Goal: Information Seeking & Learning: Understand process/instructions

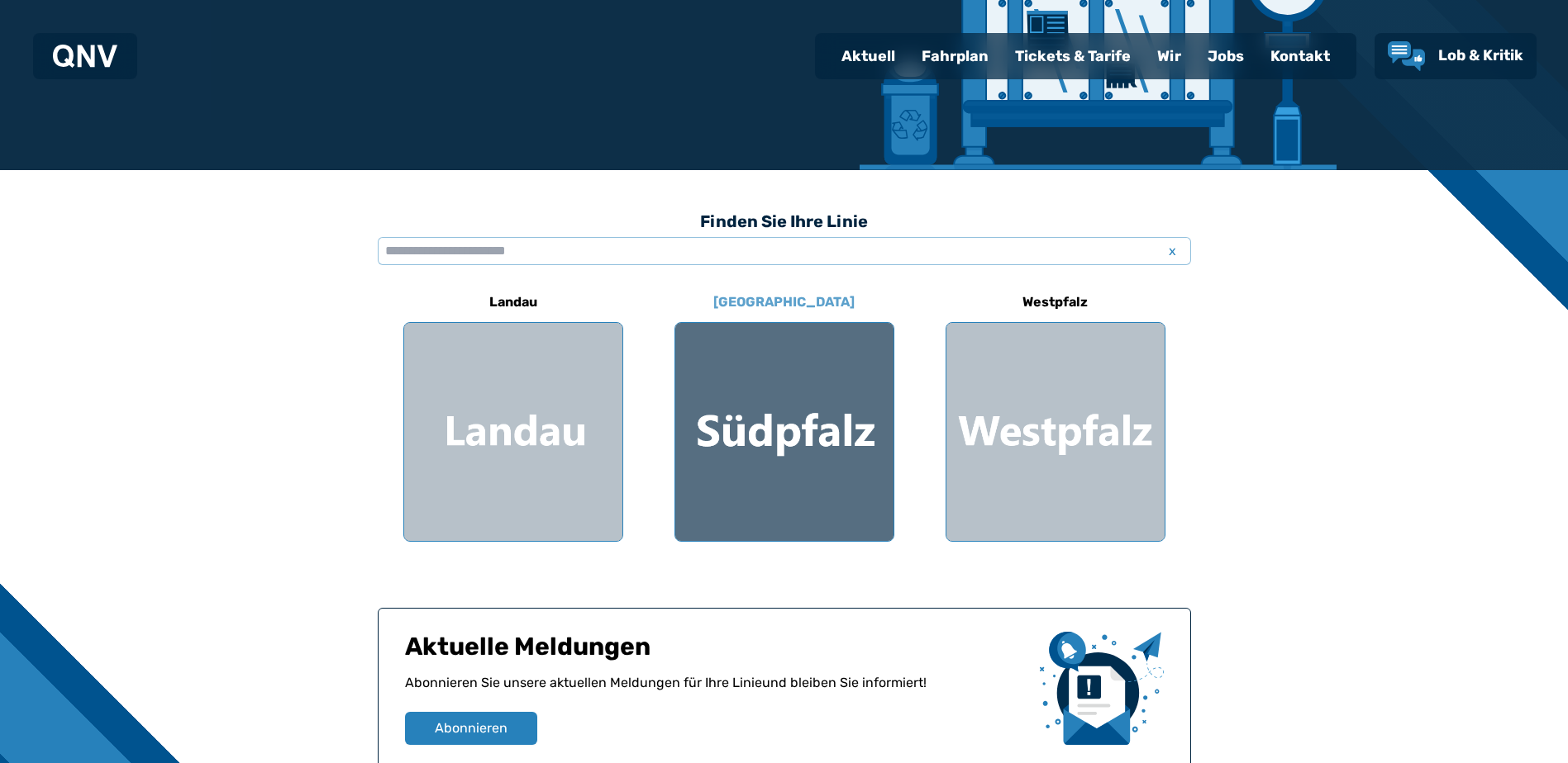
scroll to position [300, 0]
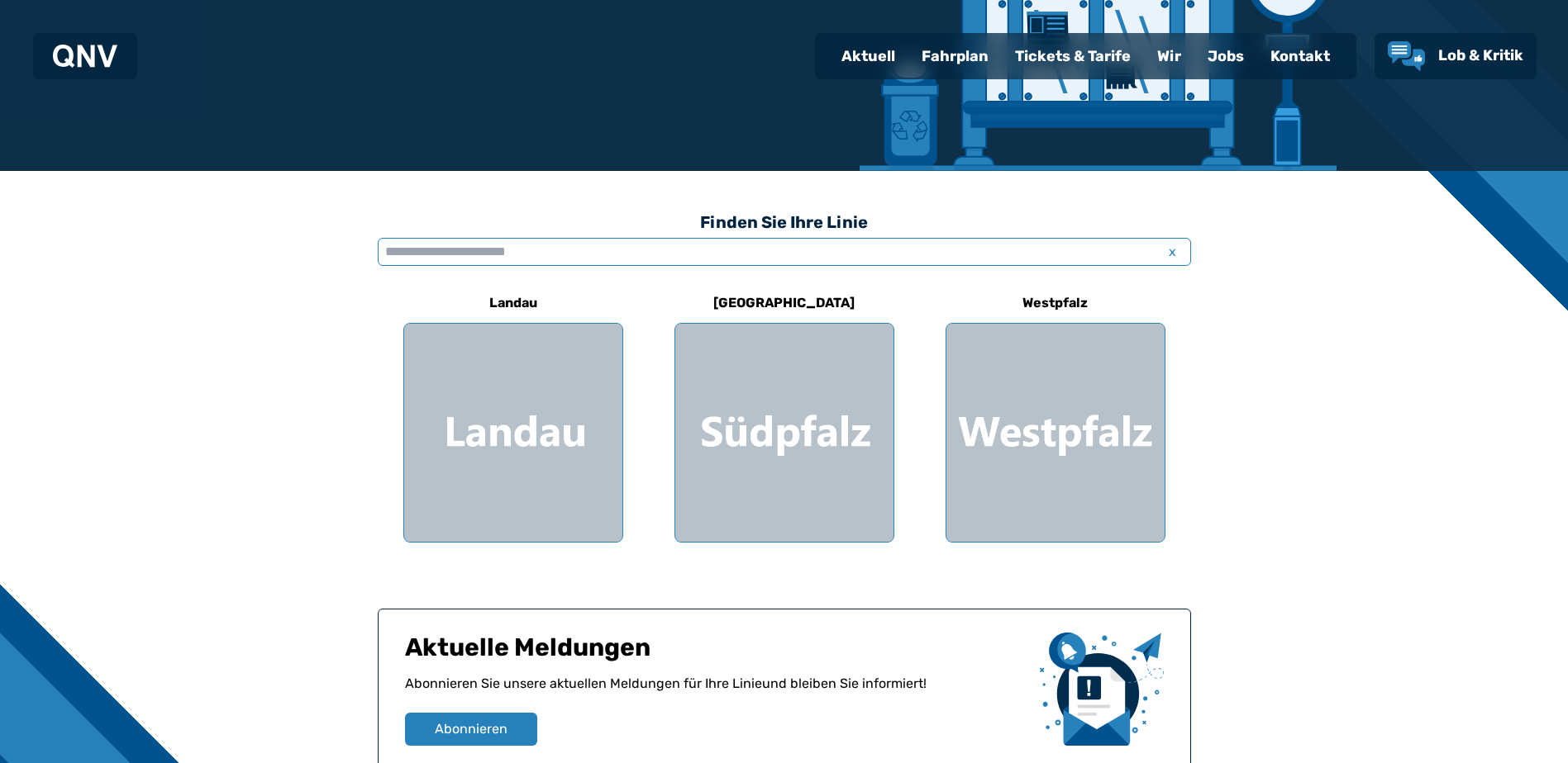
click at [482, 245] on input "text" at bounding box center [784, 252] width 813 height 28
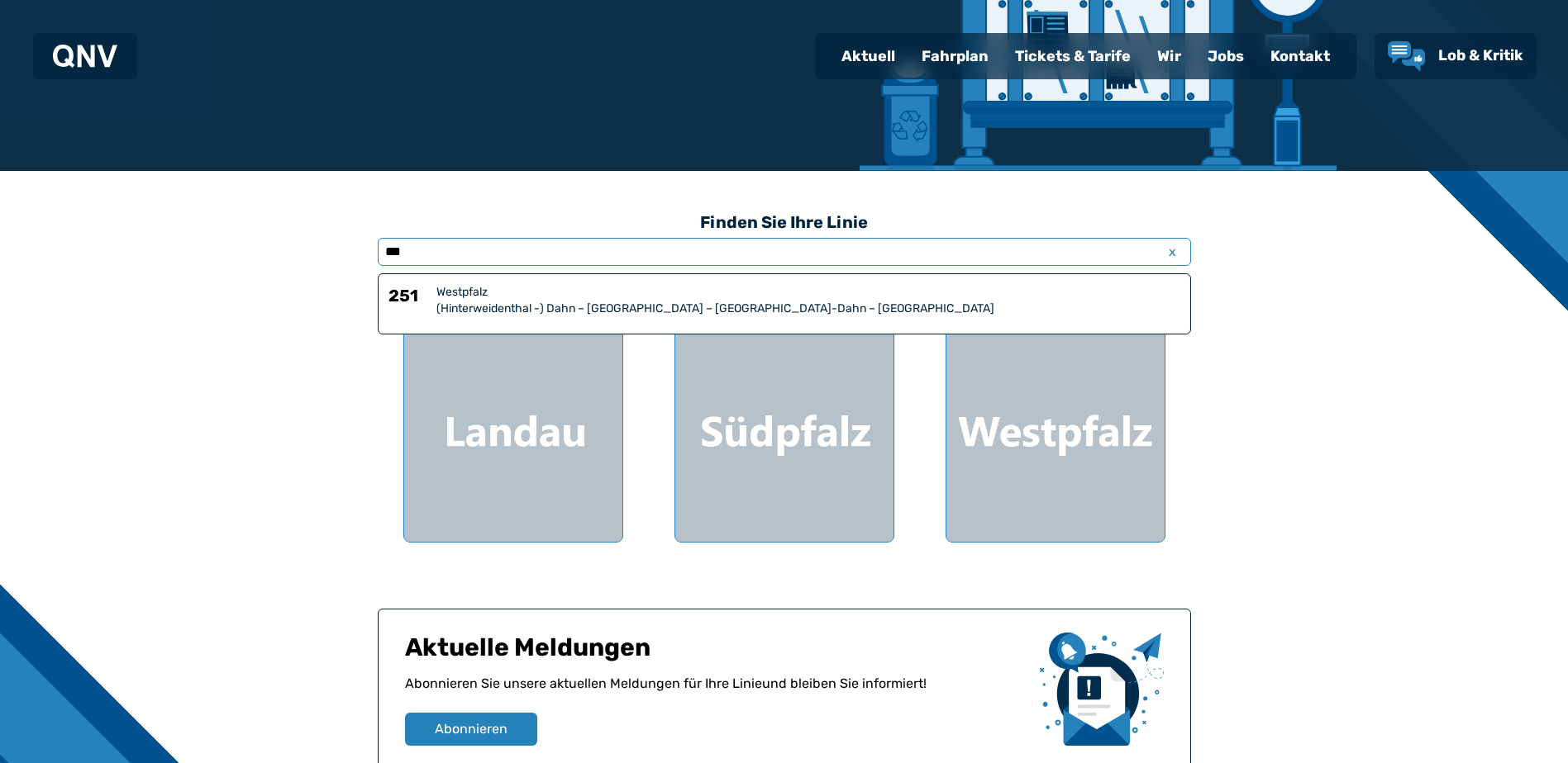
type input "***"
click at [489, 299] on div "Westpfalz" at bounding box center [808, 292] width 744 height 17
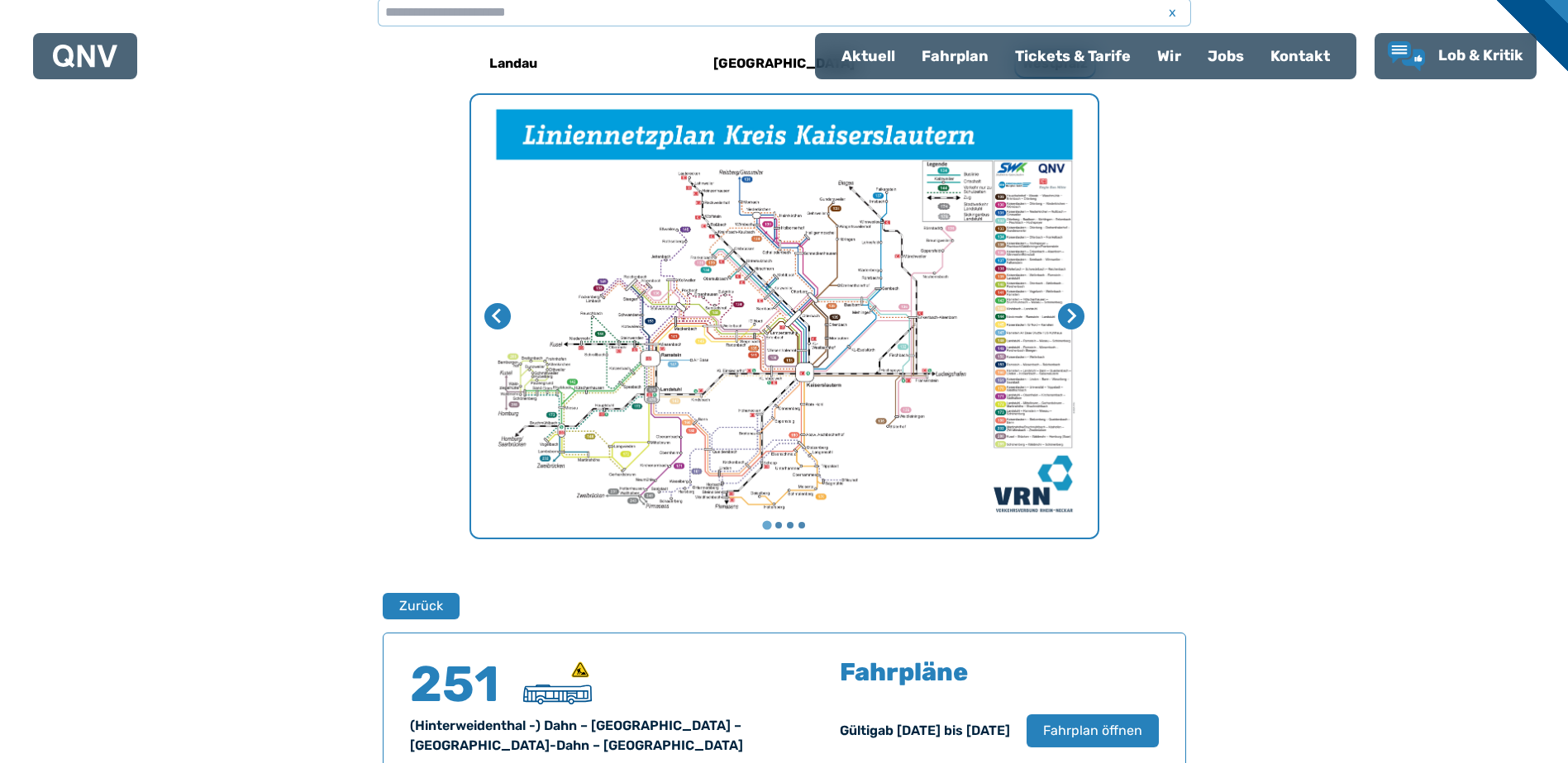
scroll to position [510, 0]
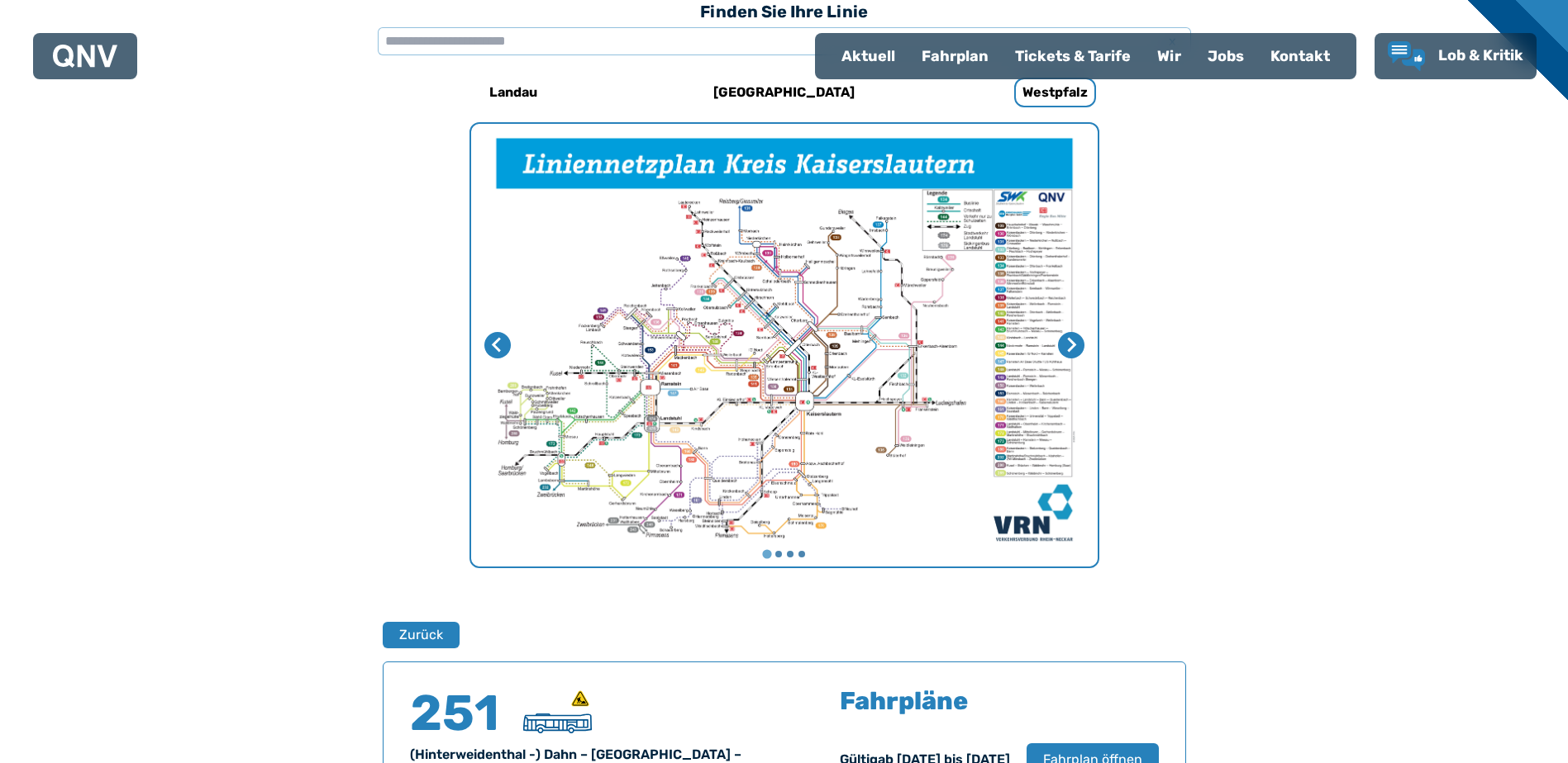
drag, startPoint x: 952, startPoint y: 74, endPoint x: 951, endPoint y: 64, distance: 10.0
click at [951, 72] on div "Fahrplan" at bounding box center [954, 56] width 94 height 43
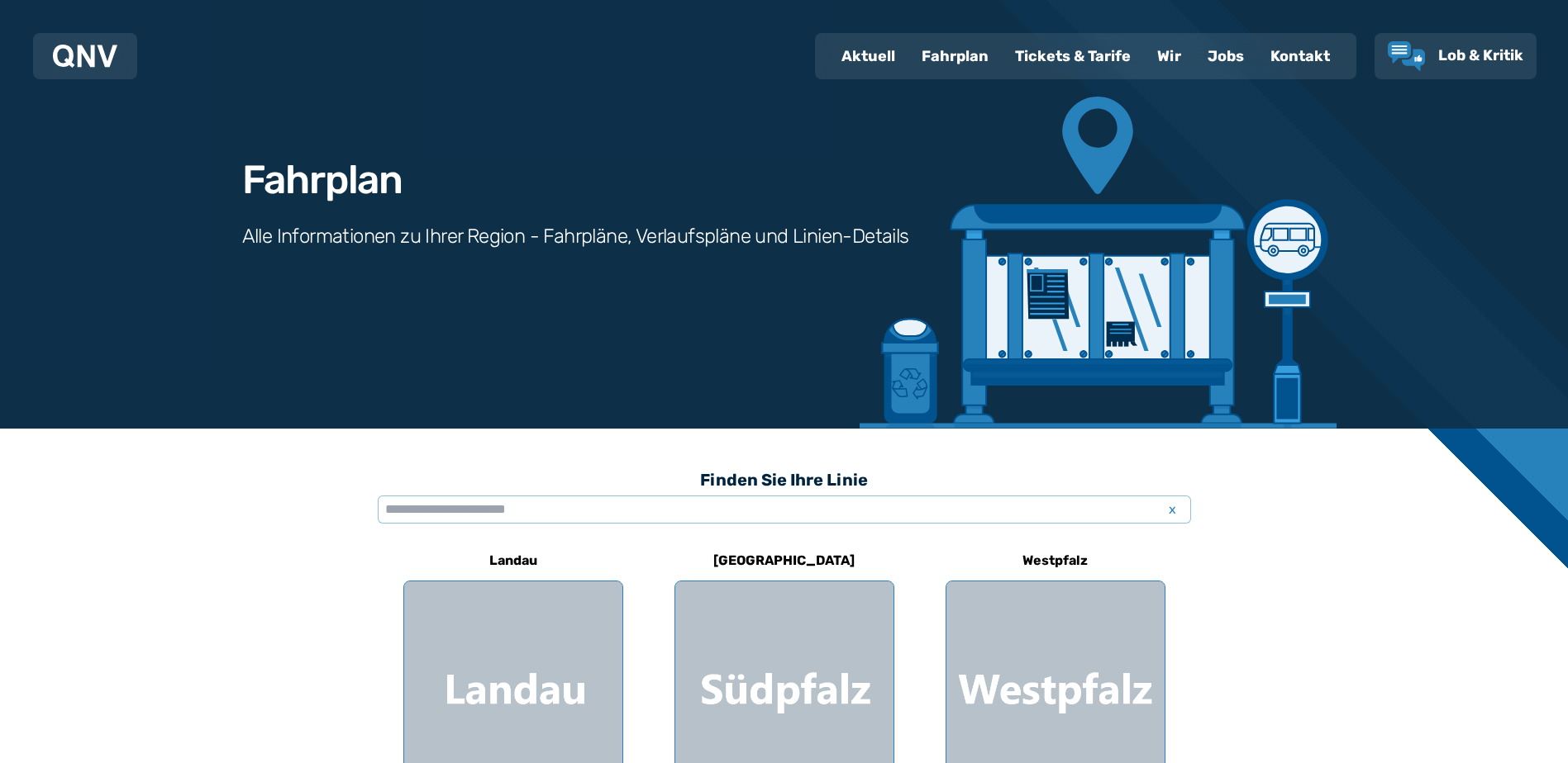
scroll to position [82, 0]
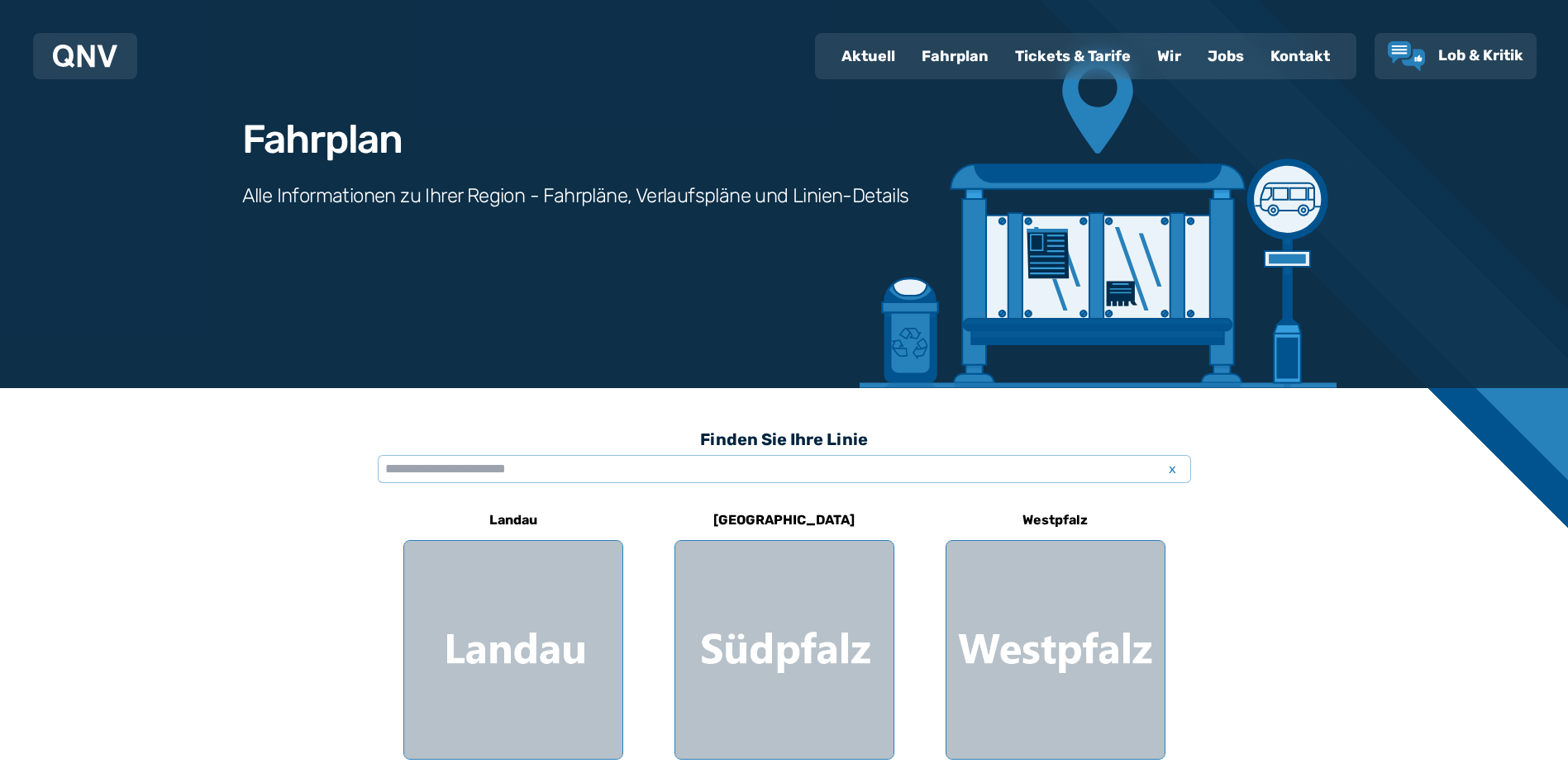
click at [651, 453] on h3 "Finden Sie Ihre Linie" at bounding box center [784, 439] width 813 height 37
click at [549, 466] on input "text" at bounding box center [784, 469] width 813 height 28
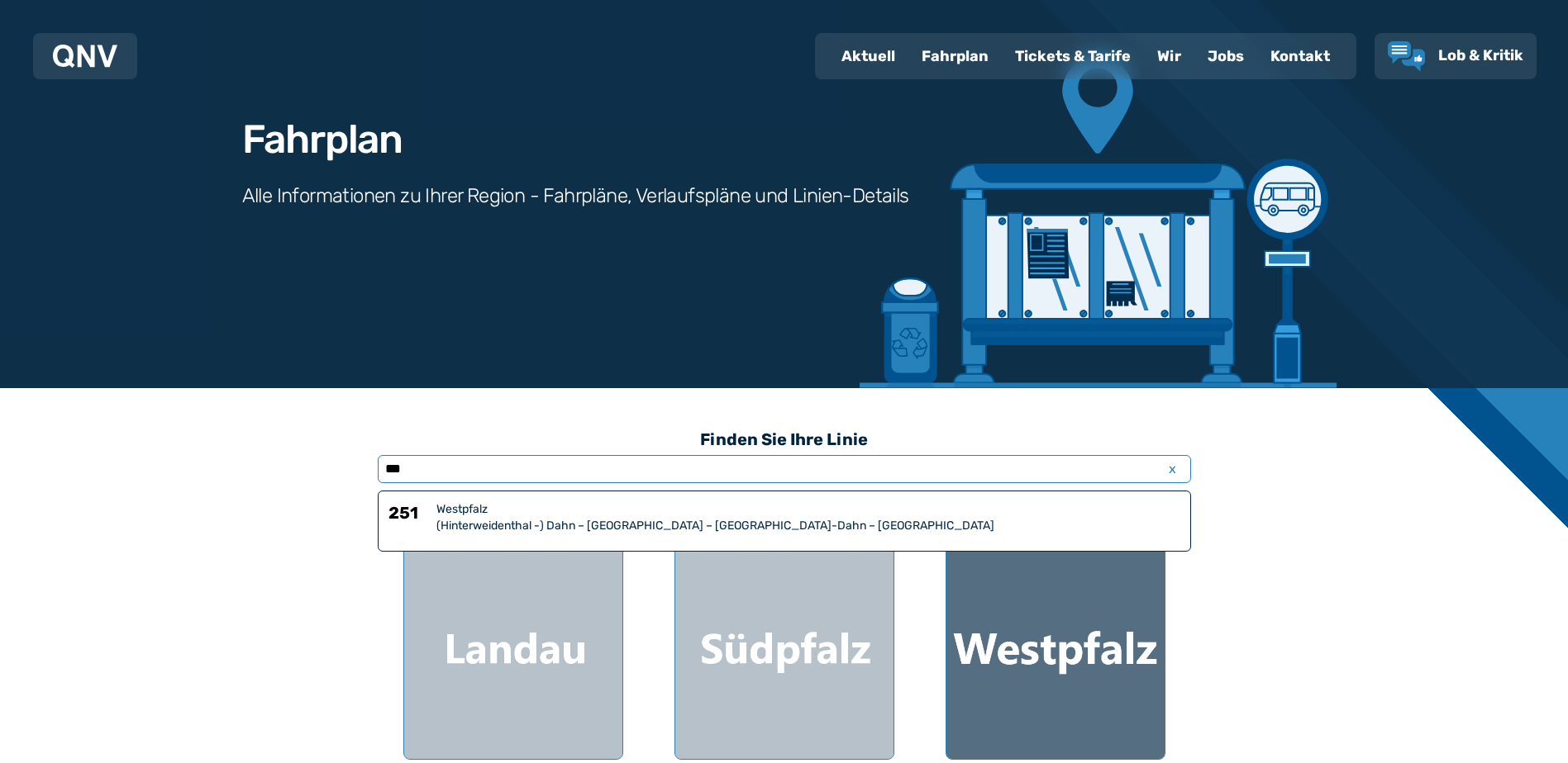
type input "***"
click at [1061, 621] on div at bounding box center [1055, 649] width 218 height 218
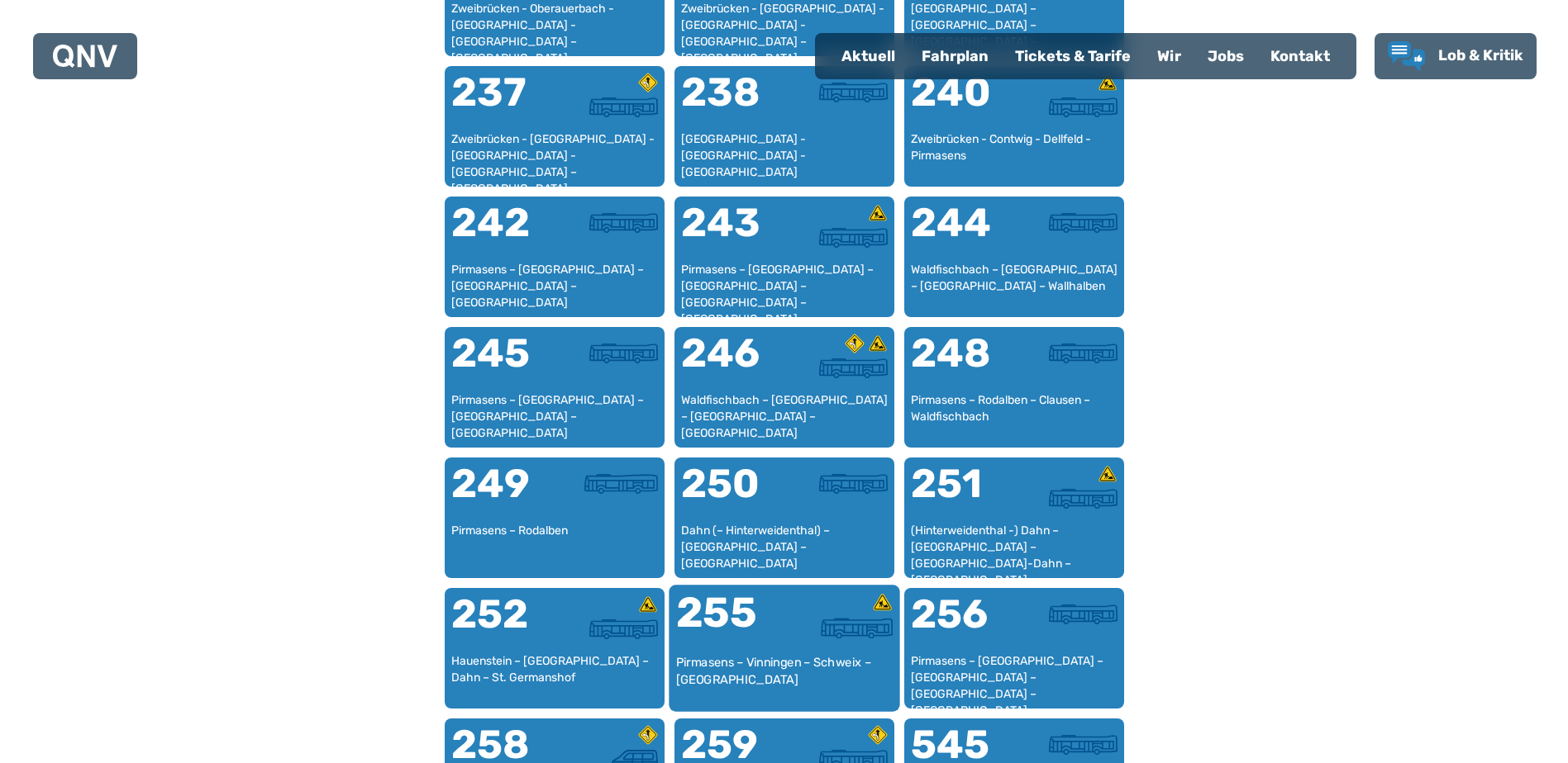
scroll to position [1748, 0]
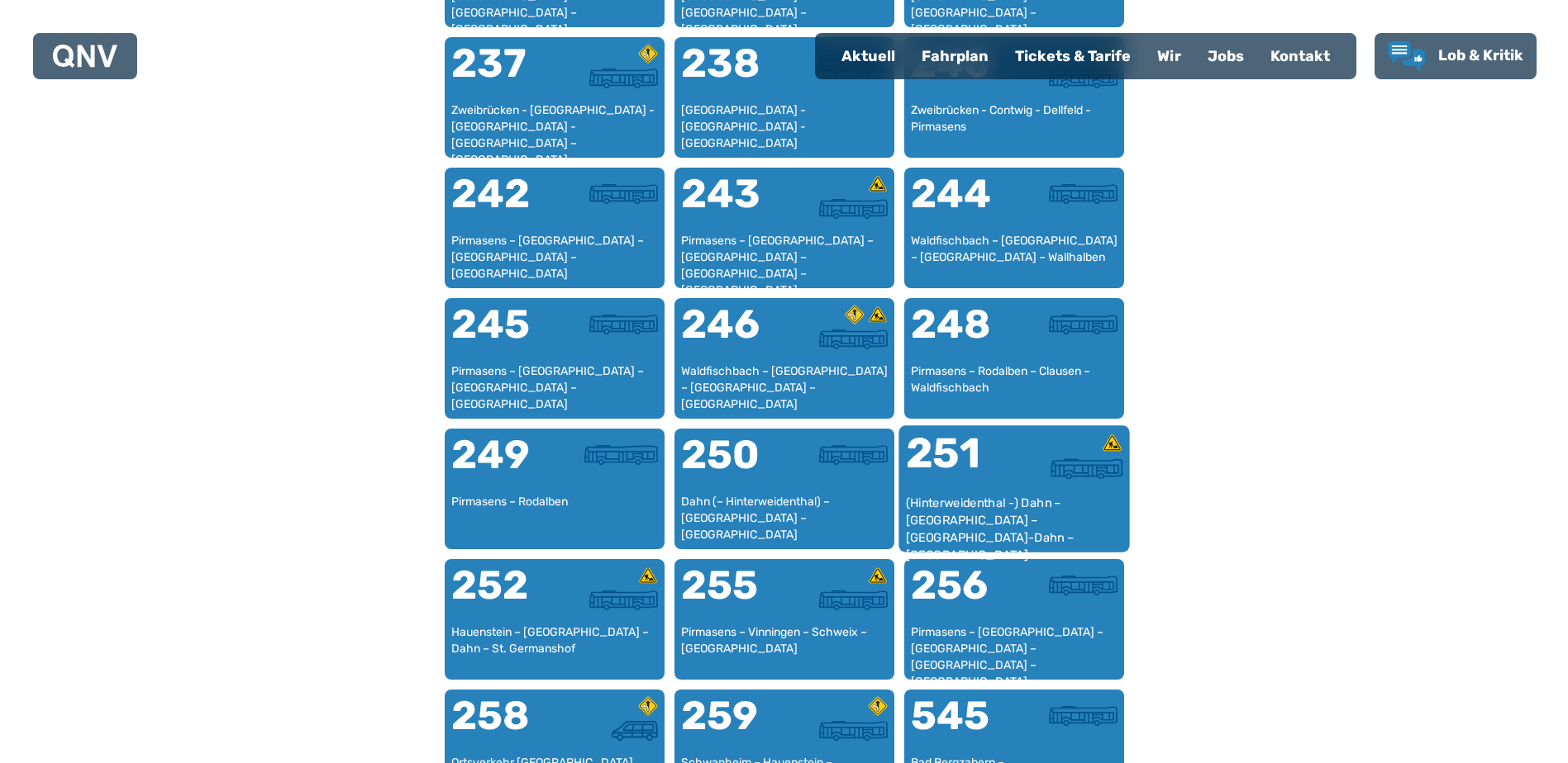
click at [989, 494] on div "(Hinterweidenthal -) Dahn – [GEOGRAPHIC_DATA] – [GEOGRAPHIC_DATA]-Dahn – [GEOGR…" at bounding box center [1014, 520] width 217 height 51
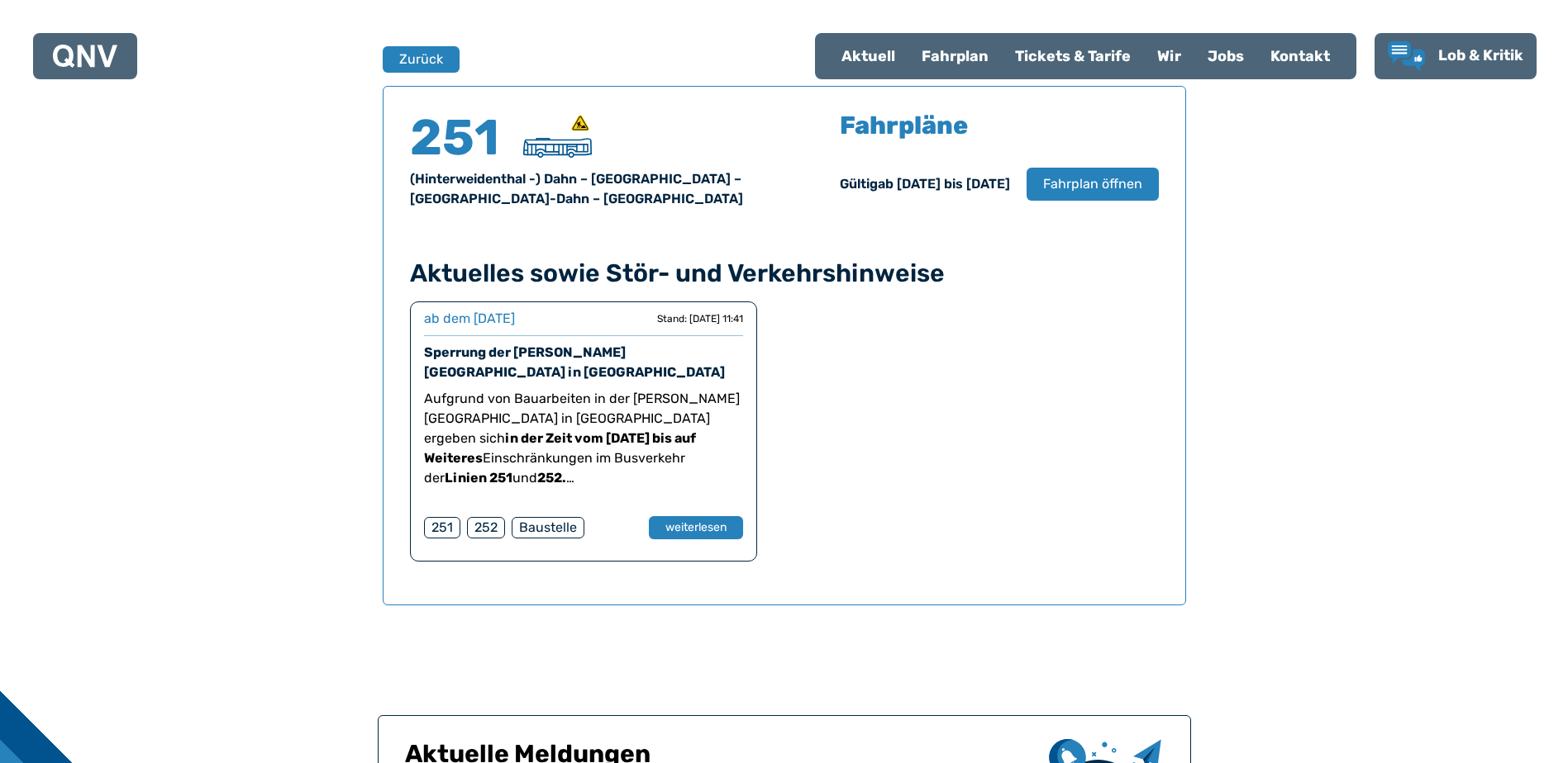
scroll to position [1088, 0]
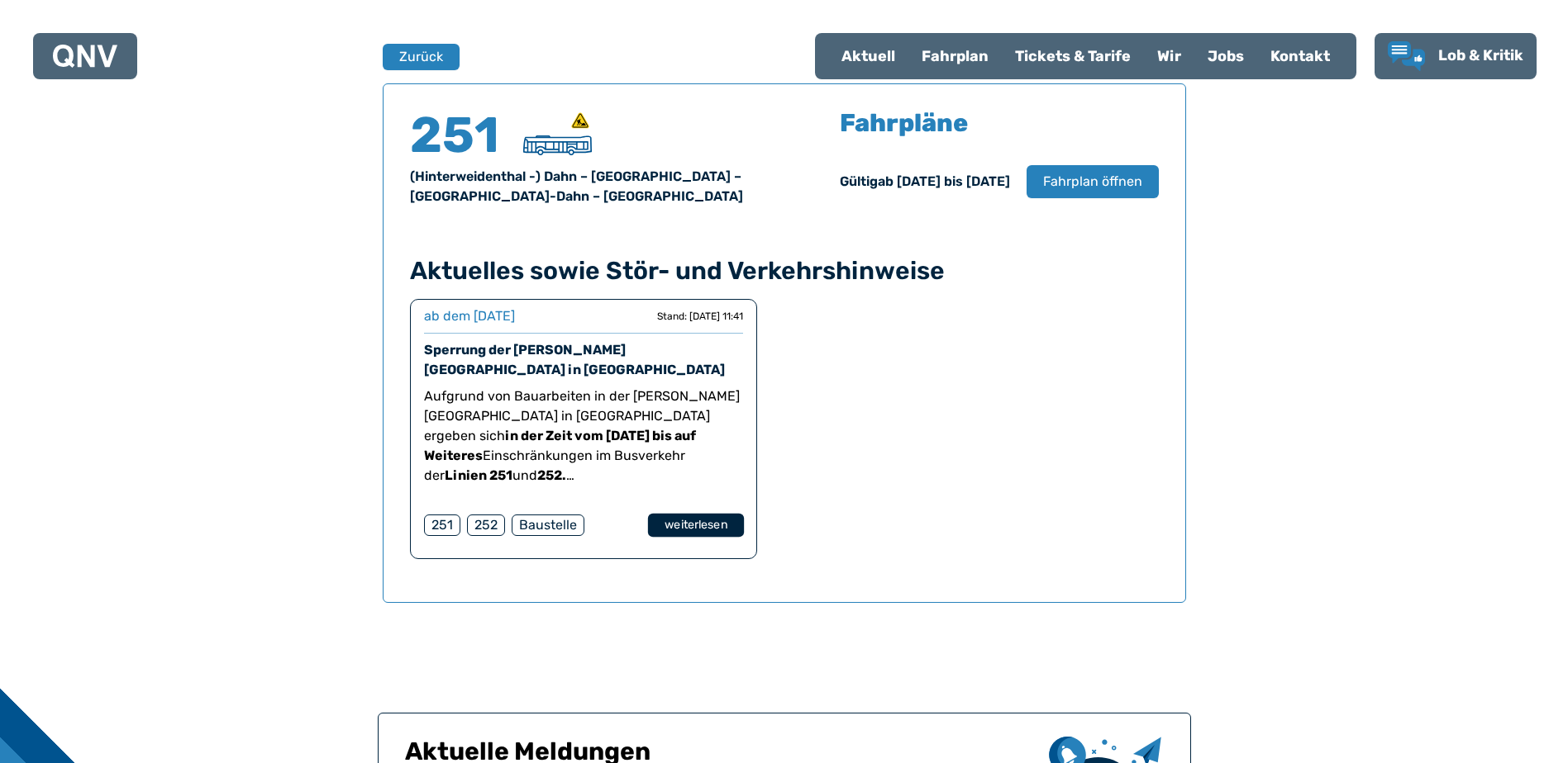
click at [693, 519] on button "weiterlesen" at bounding box center [695, 525] width 96 height 24
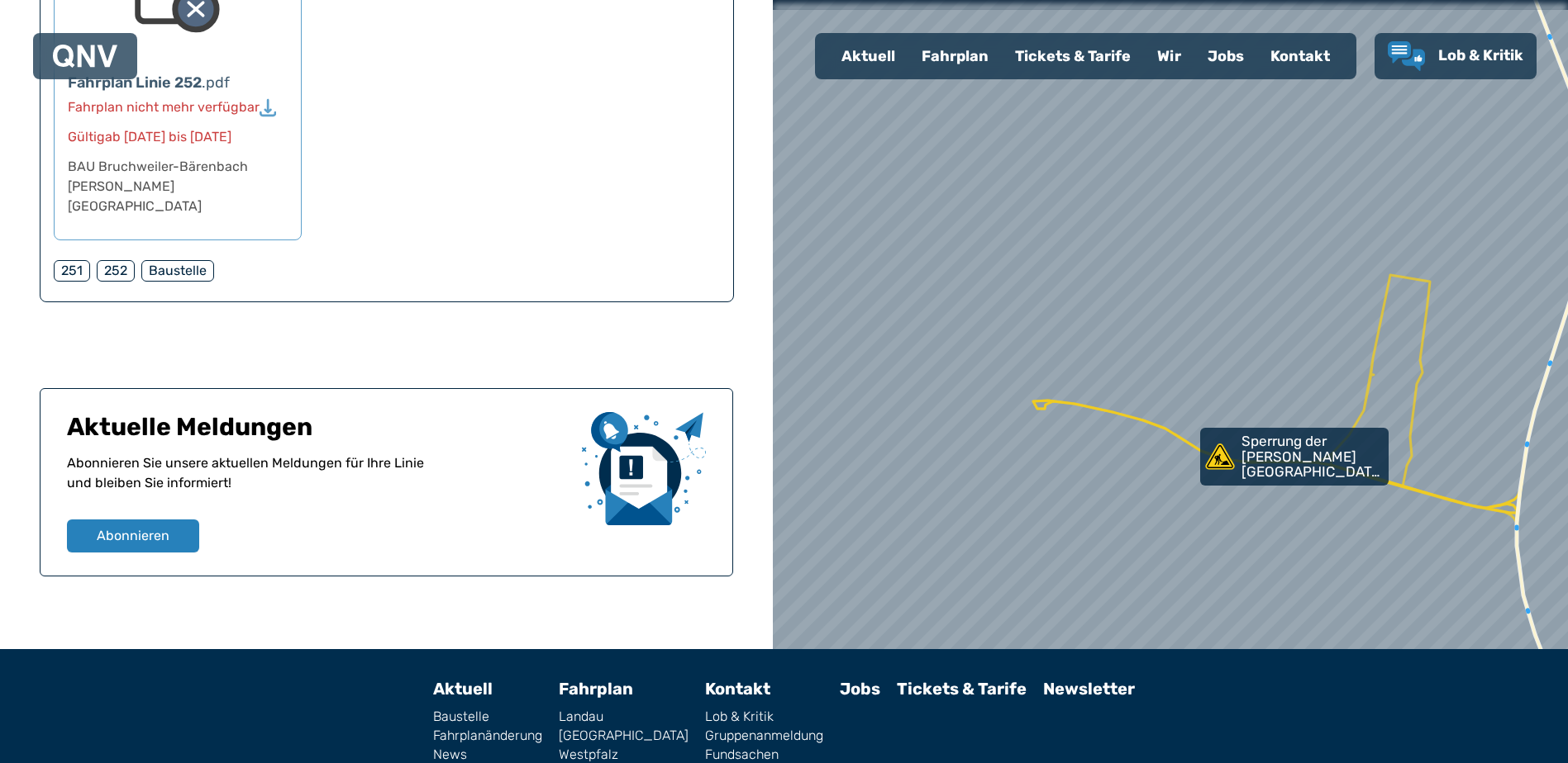
scroll to position [700, 0]
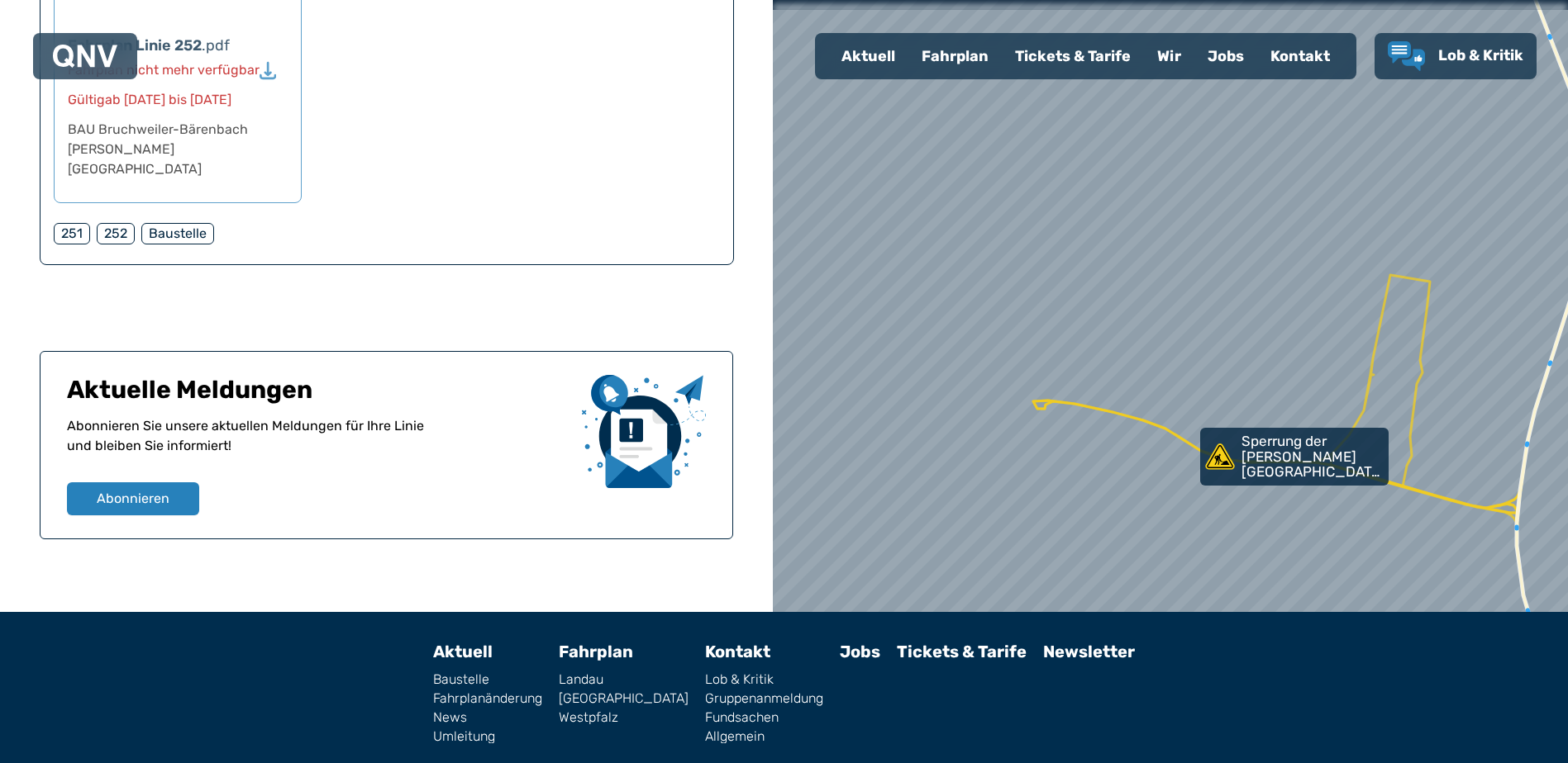
click at [636, 711] on link "Westpfalz" at bounding box center [623, 718] width 130 height 13
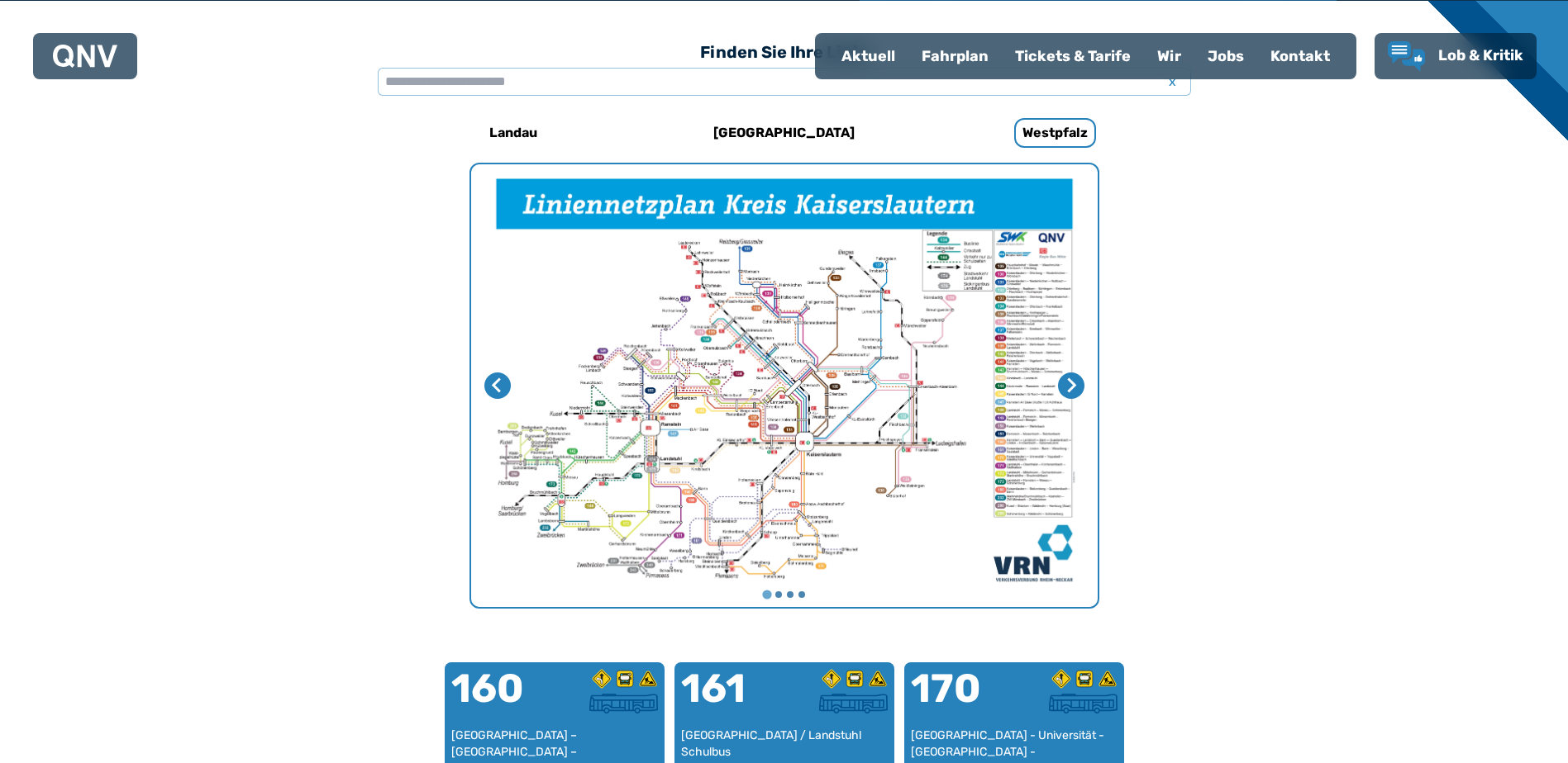
scroll to position [509, 0]
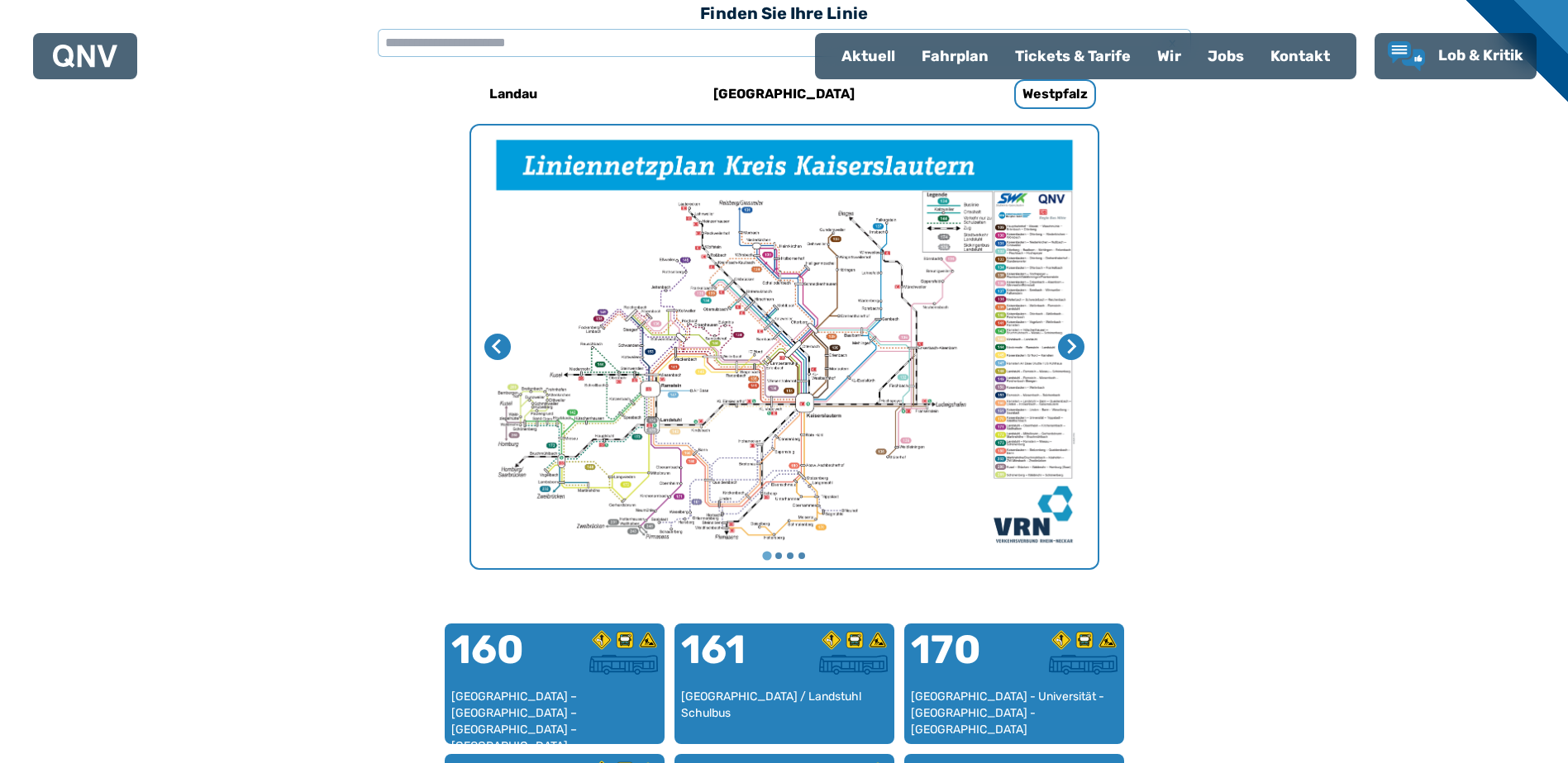
click at [835, 391] on img "1 von 4" at bounding box center [784, 346] width 627 height 443
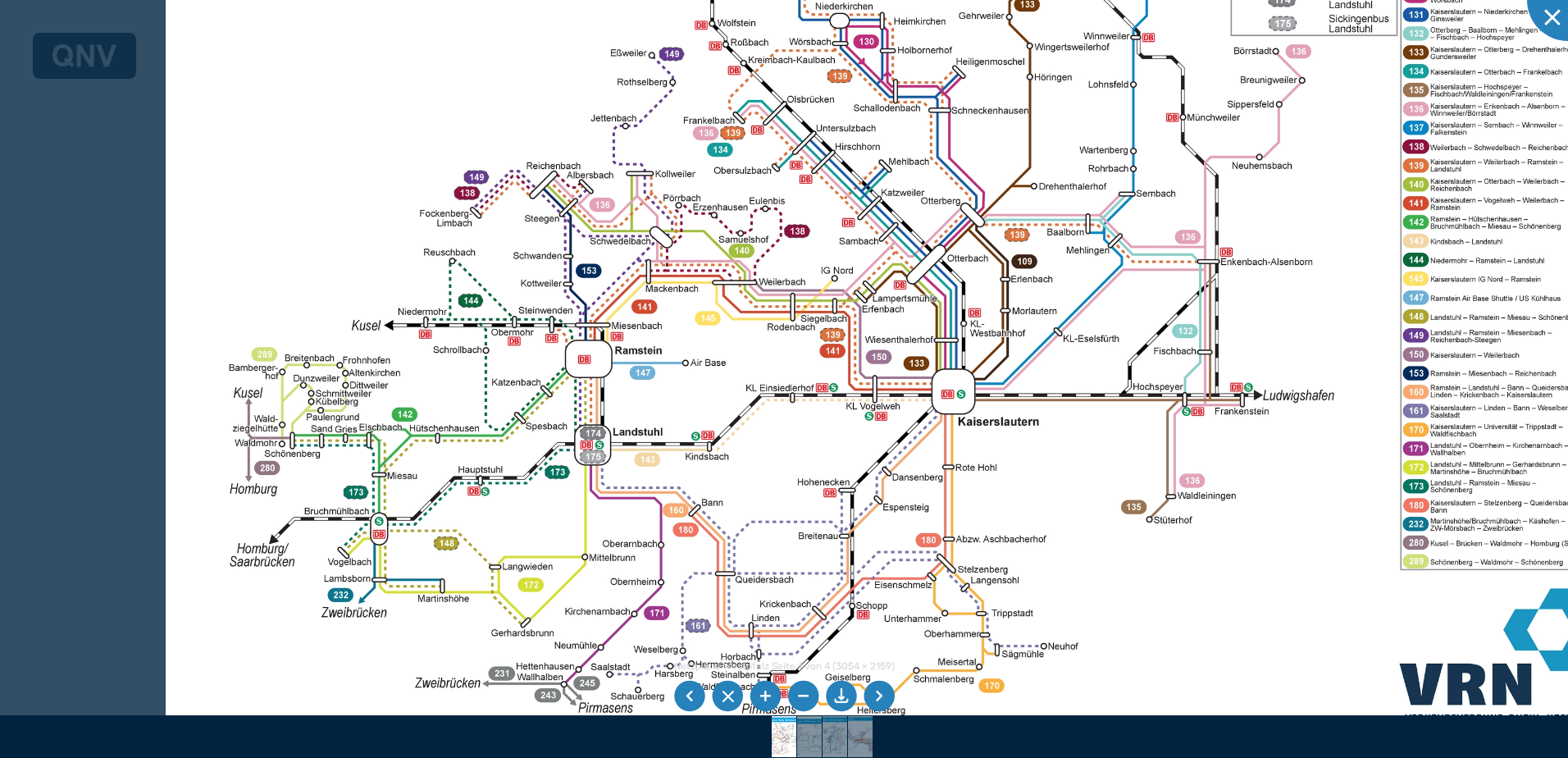
click at [887, 455] on img at bounding box center [905, 259] width 1479 height 1047
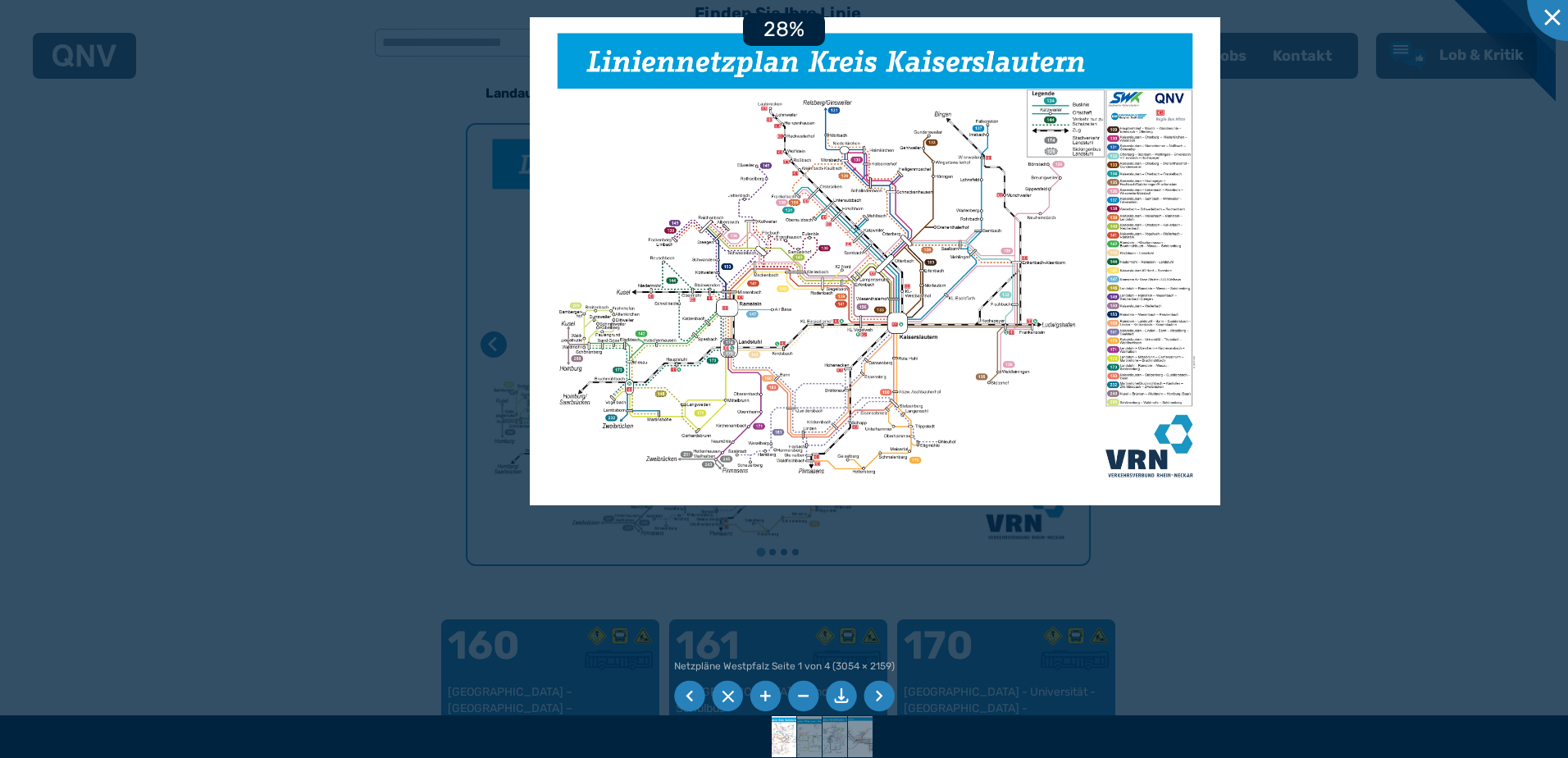
click at [729, 564] on div at bounding box center [784, 379] width 1568 height 758
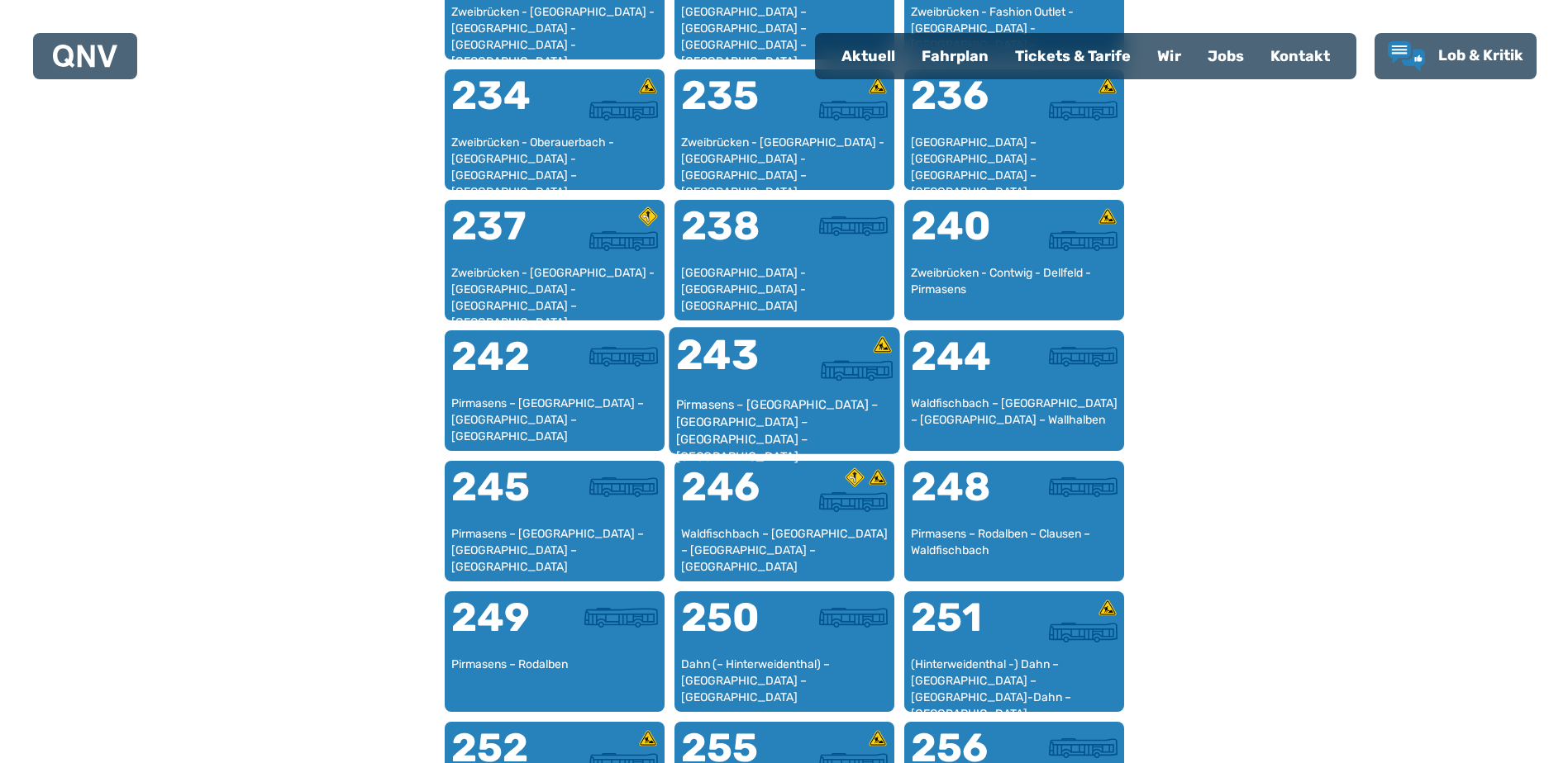
scroll to position [1748, 0]
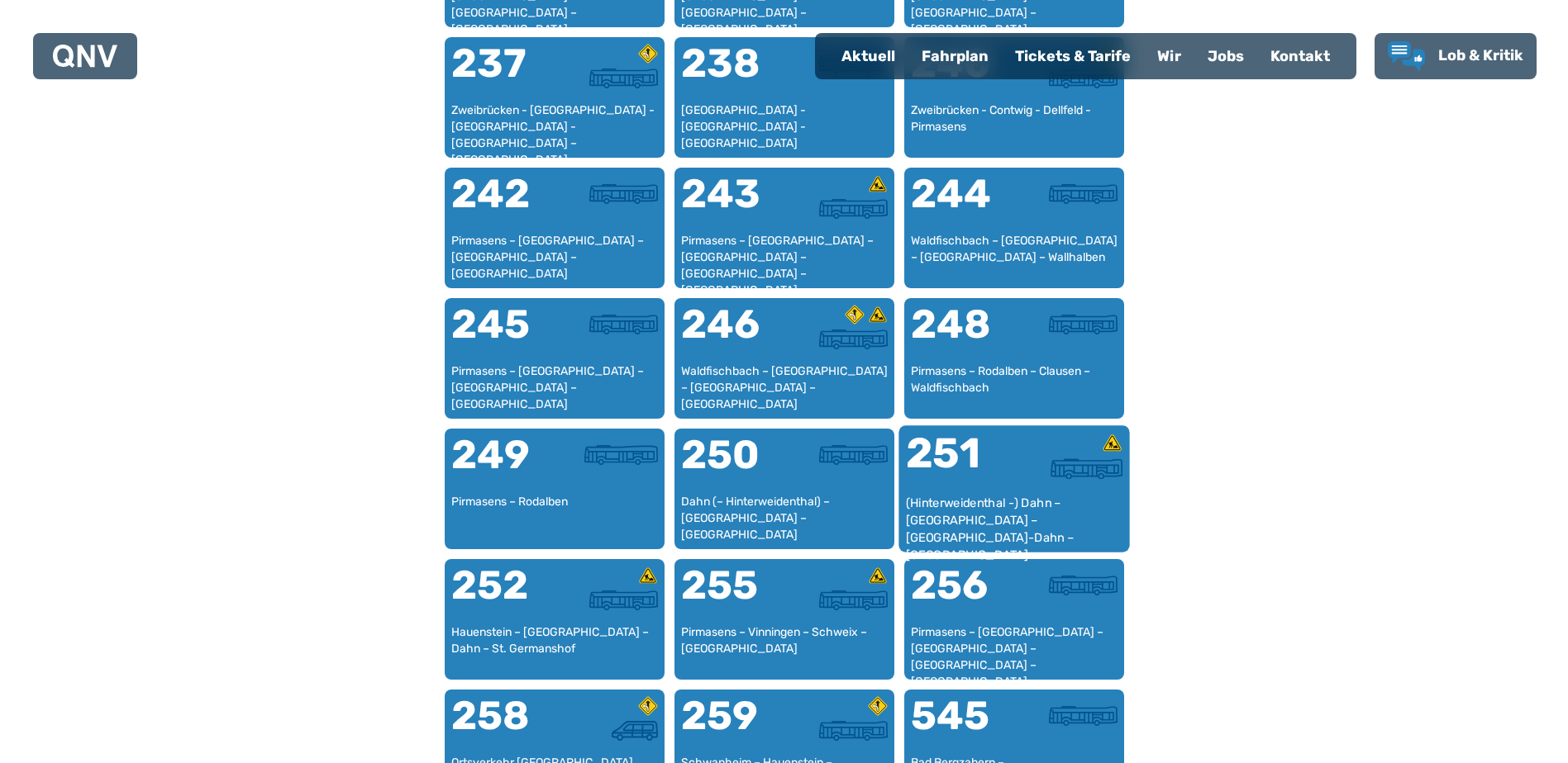
click at [987, 485] on div "251" at bounding box center [960, 464] width 109 height 62
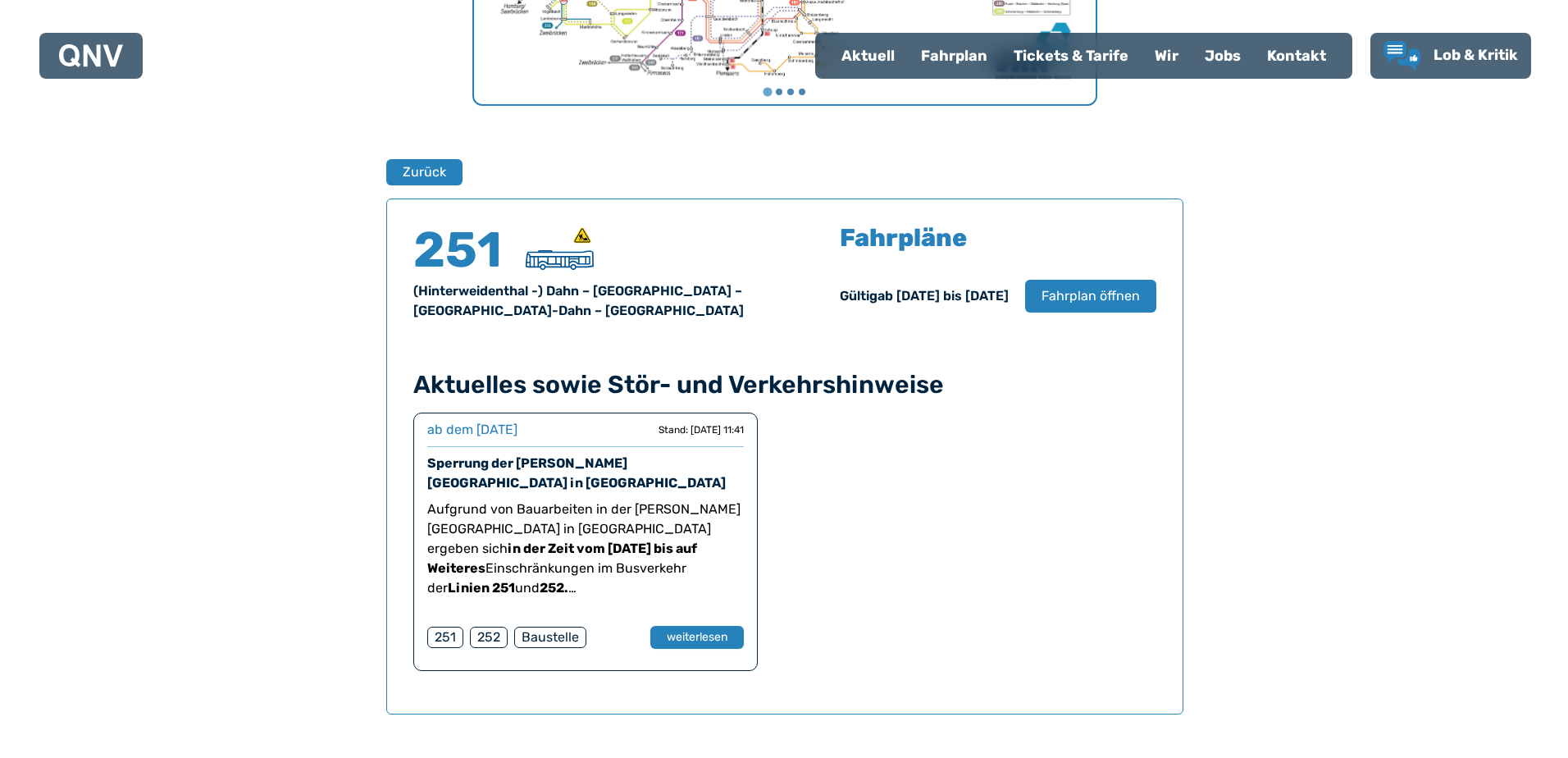
scroll to position [1081, 0]
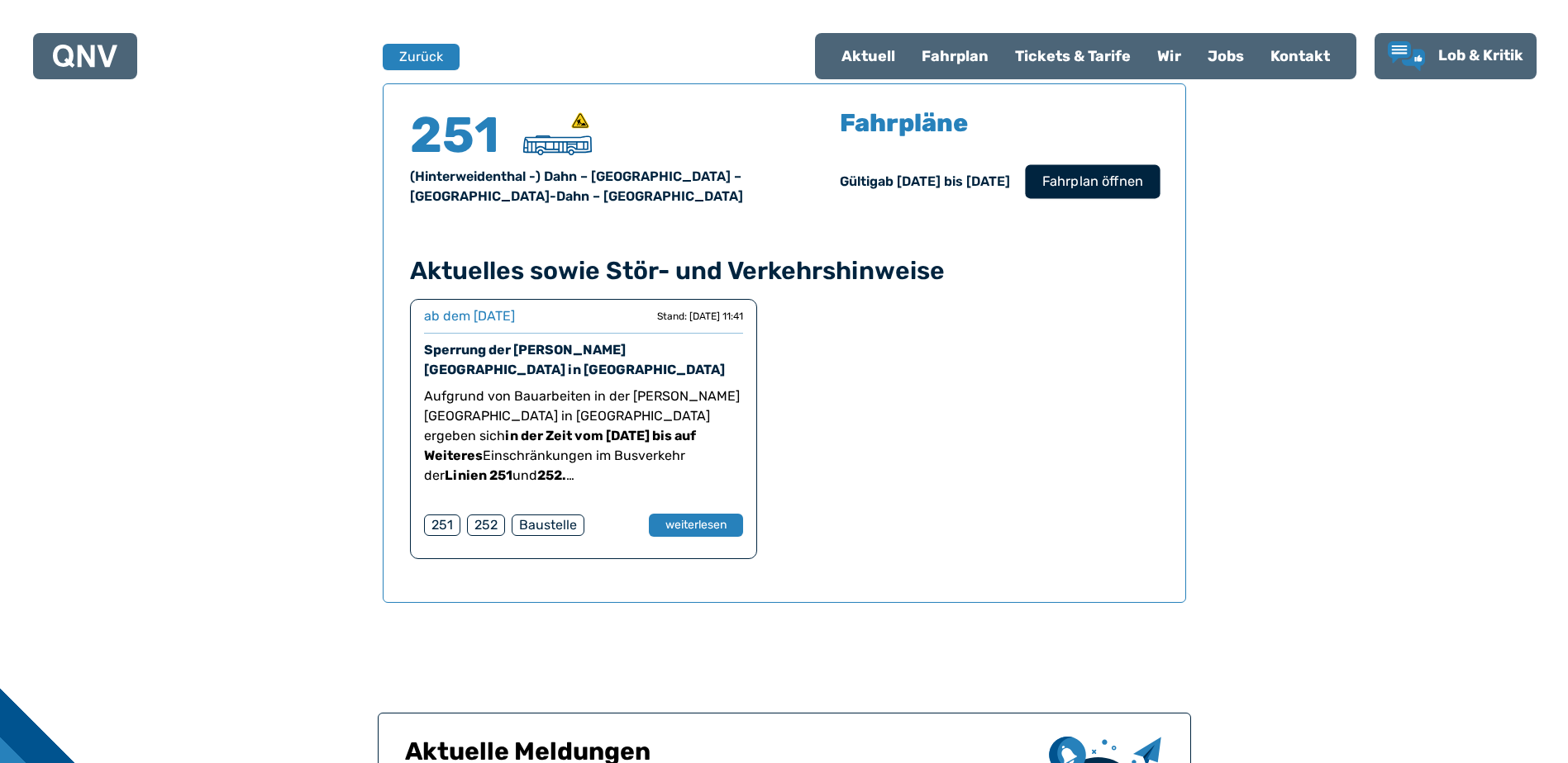
click at [1100, 184] on span "Fahrplan öffnen" at bounding box center [1091, 181] width 101 height 20
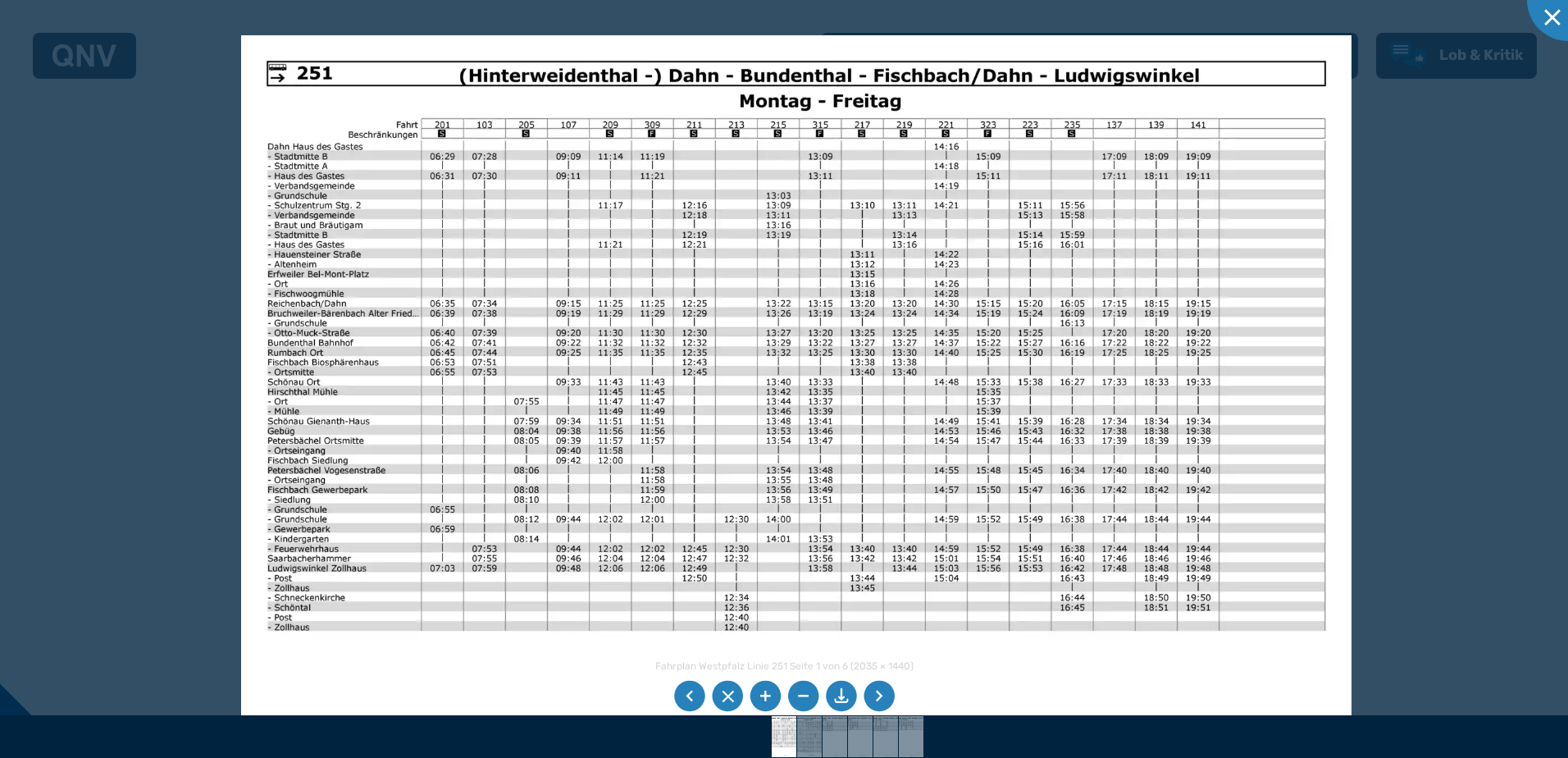
click at [685, 442] on img at bounding box center [797, 429] width 1110 height 786
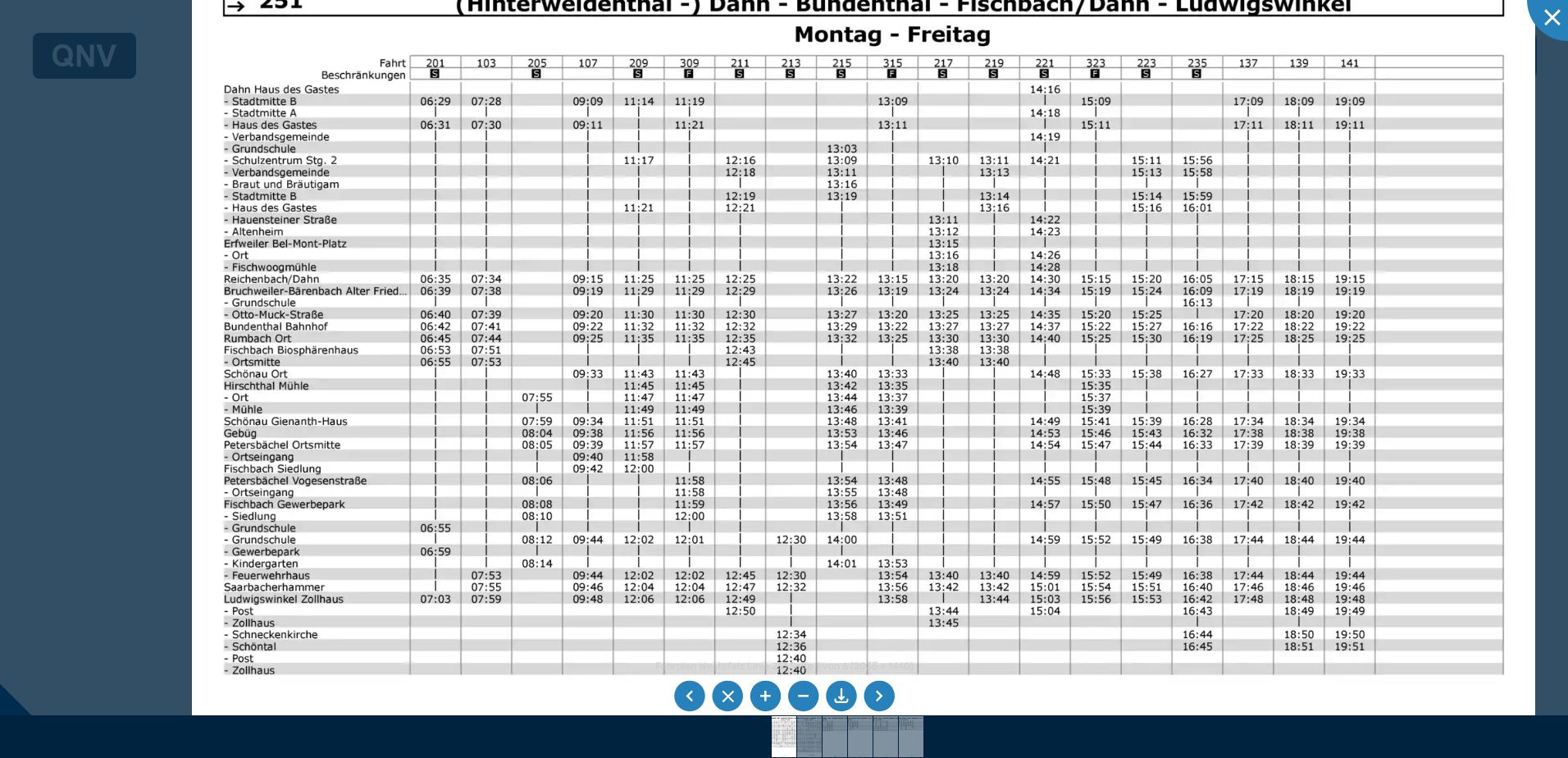
click at [744, 360] on img at bounding box center [863, 430] width 1344 height 952
